Goal: Contribute content

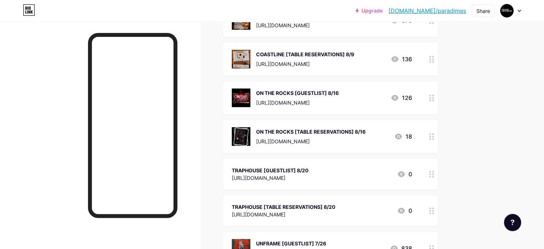
scroll to position [118, 0]
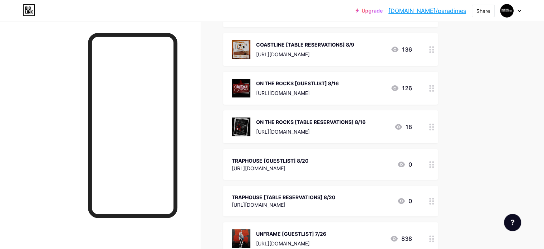
click at [309, 166] on div "[URL][DOMAIN_NAME]" at bounding box center [270, 168] width 77 height 8
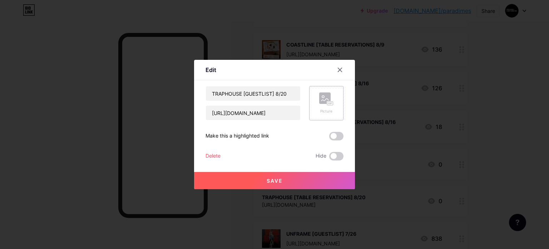
click at [325, 89] on div "Picture" at bounding box center [326, 103] width 34 height 34
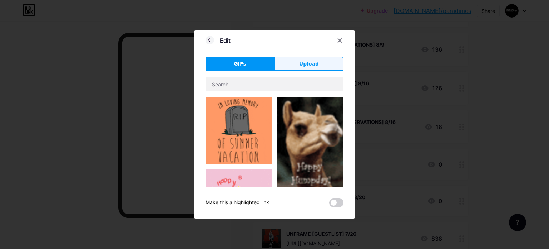
click at [308, 58] on button "Upload" at bounding box center [309, 64] width 69 height 14
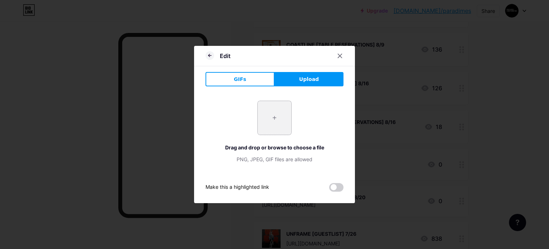
click at [275, 120] on input "file" at bounding box center [275, 118] width 34 height 34
type input "C:\fakepath\49a0e13f-406e-401c-9da6-bf0b5c4eeb91.jfif"
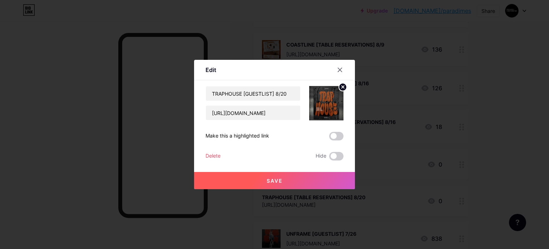
click at [286, 181] on button "Save" at bounding box center [274, 180] width 161 height 17
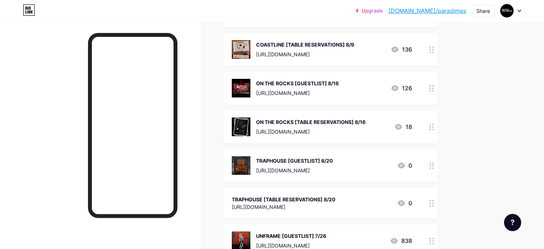
click at [323, 199] on div "TRAPHOUSE [TABLE RESERVATIONS] 8/20" at bounding box center [284, 199] width 104 height 8
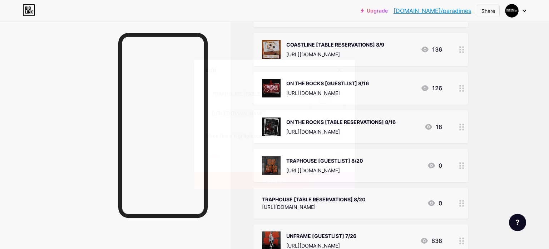
click at [327, 104] on rect at bounding box center [330, 103] width 6 height 4
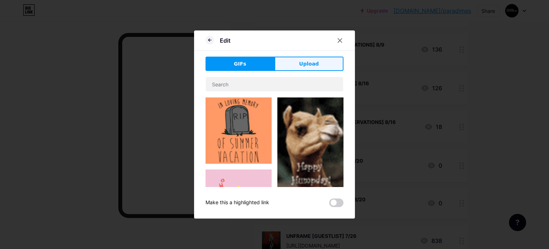
click at [298, 70] on button "Upload" at bounding box center [309, 64] width 69 height 14
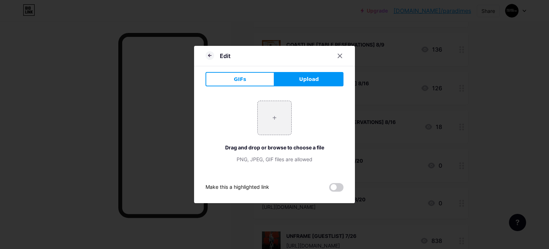
click at [274, 98] on div "+ Drag and drop or browse to choose a file PNG, JPEG, GIF files are allowed" at bounding box center [275, 131] width 138 height 79
click at [269, 133] on input "file" at bounding box center [275, 118] width 34 height 34
type input "C:\fakepath\e0c85fb8-a708-4ab3-99e9-f53c010d4b9a.jfif"
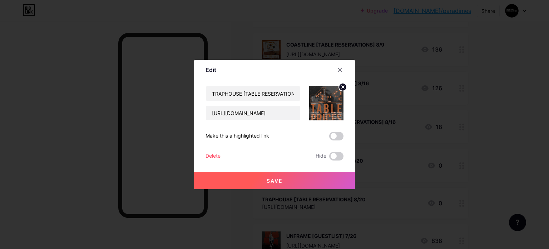
drag, startPoint x: 313, startPoint y: 181, endPoint x: 297, endPoint y: 181, distance: 16.1
click at [297, 181] on button "Save" at bounding box center [274, 180] width 161 height 17
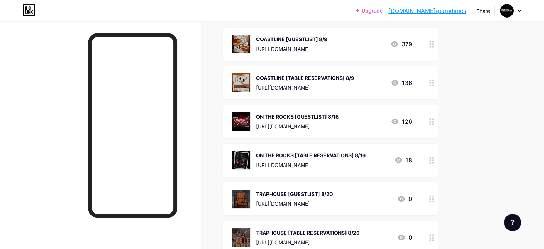
scroll to position [0, 0]
